Goal: Task Accomplishment & Management: Use online tool/utility

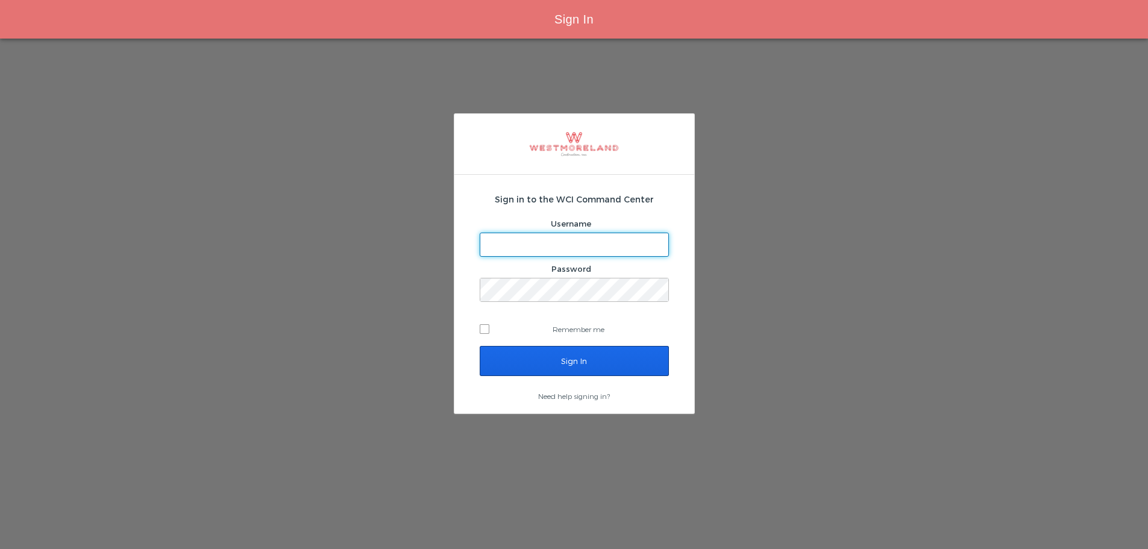
type input "[EMAIL_ADDRESS][PERSON_NAME][DOMAIN_NAME]"
click at [587, 360] on input "Sign In" at bounding box center [574, 361] width 189 height 30
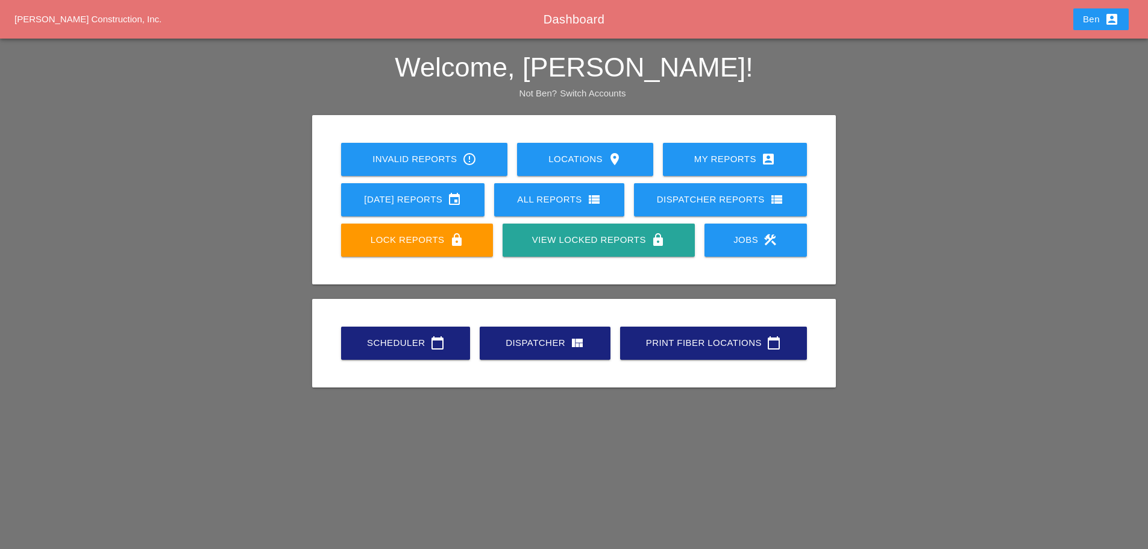
click at [424, 347] on div "Scheduler calendar_today" at bounding box center [405, 343] width 90 height 14
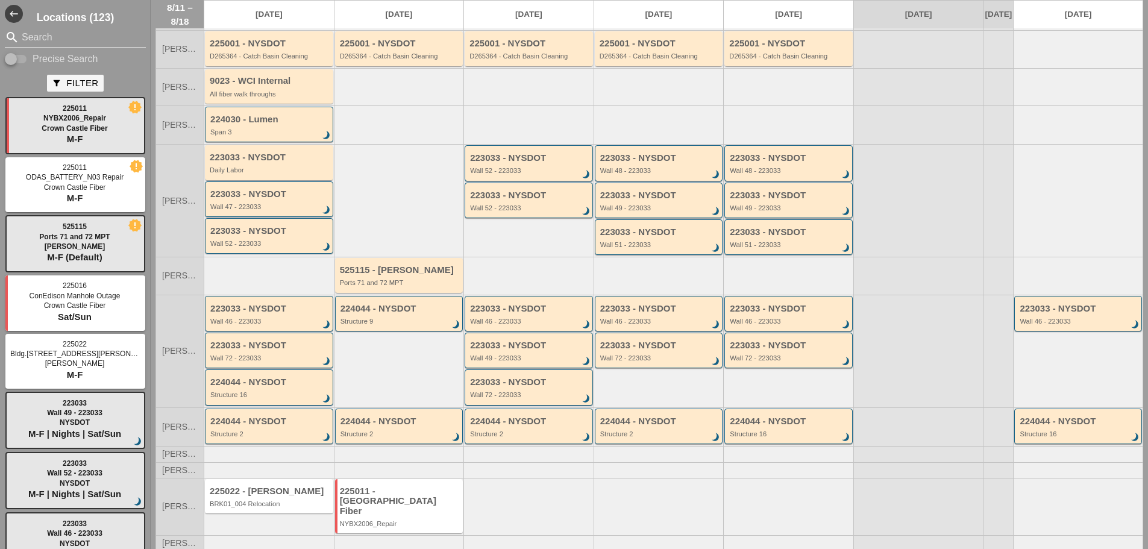
scroll to position [99, 0]
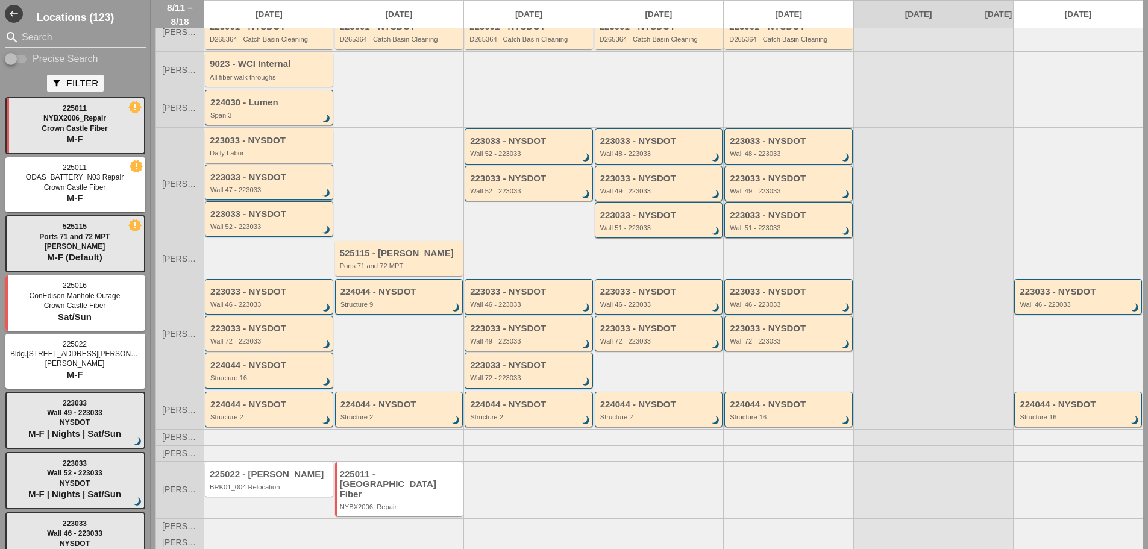
click at [510, 230] on div "223033 - NYSDOT Wall 52 - 223033 brightness_3 223033 - NYSDOT Wall 52 - 223033 …" at bounding box center [528, 183] width 130 height 113
click at [463, 271] on div at bounding box center [528, 258] width 130 height 37
click at [516, 263] on div at bounding box center [528, 258] width 130 height 37
click at [516, 264] on div at bounding box center [528, 258] width 130 height 37
click at [410, 168] on div at bounding box center [399, 183] width 130 height 113
